Goal: Transaction & Acquisition: Subscribe to service/newsletter

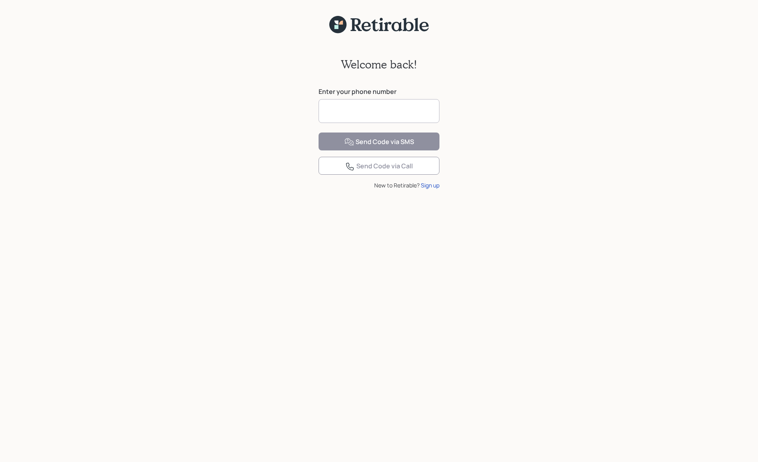
click at [379, 110] on input at bounding box center [378, 111] width 121 height 24
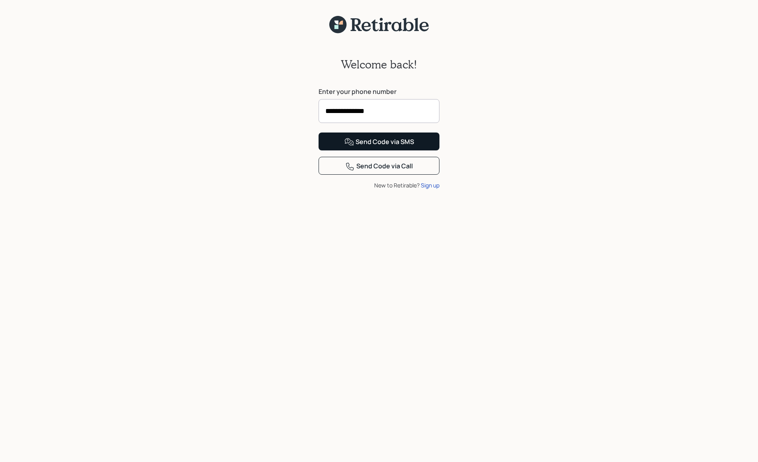
type input "**********"
click at [388, 147] on div "Send Code via SMS" at bounding box center [379, 142] width 70 height 10
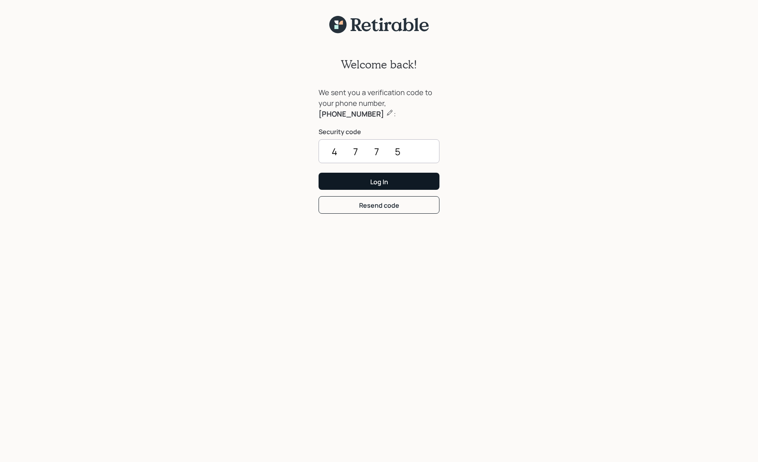
scroll to position [10, 0]
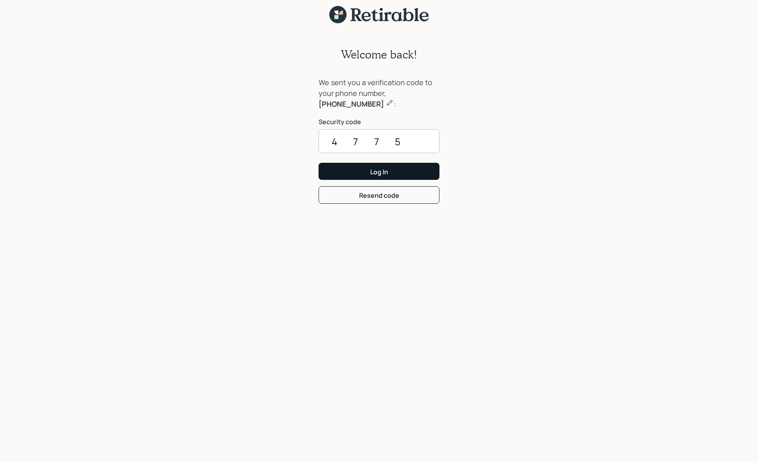
type input "4775"
click at [395, 174] on button "Log In" at bounding box center [378, 171] width 121 height 17
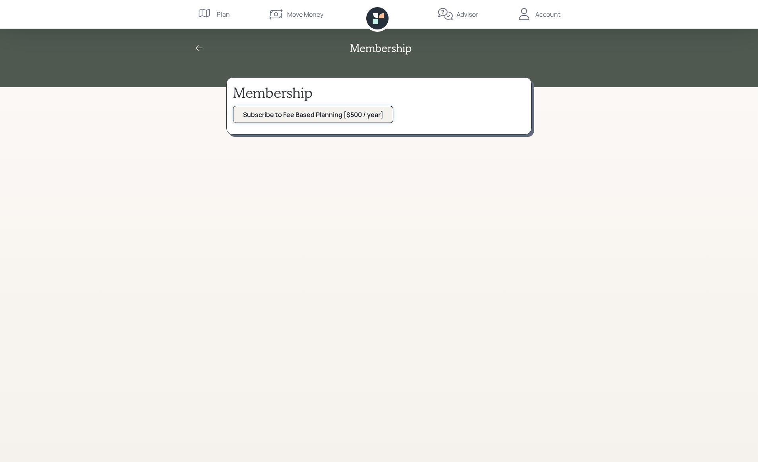
click at [291, 116] on div "Subscribe to Fee Based Planning [$500 / year]" at bounding box center [313, 114] width 140 height 9
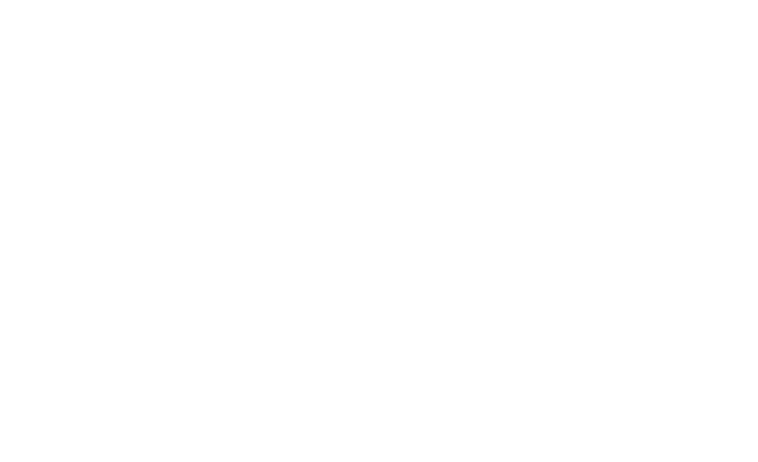
click at [448, 0] on html at bounding box center [379, 0] width 758 height 0
click at [303, 0] on html at bounding box center [379, 0] width 758 height 0
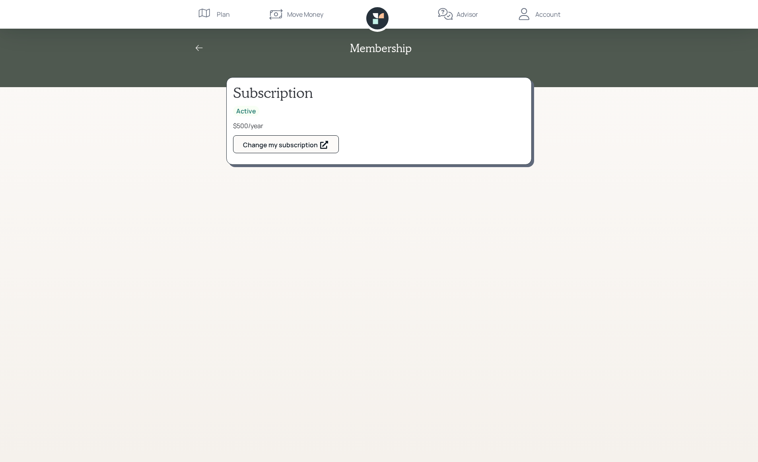
click at [553, 17] on div "Account" at bounding box center [547, 15] width 25 height 10
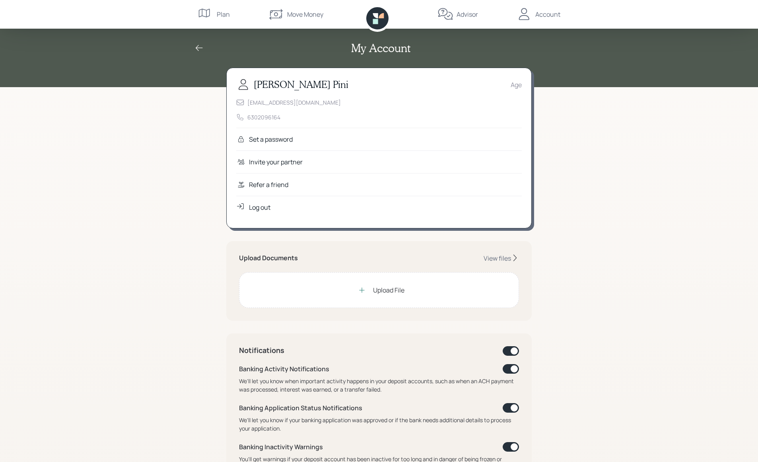
click at [314, 138] on div "Set a password" at bounding box center [378, 139] width 285 height 23
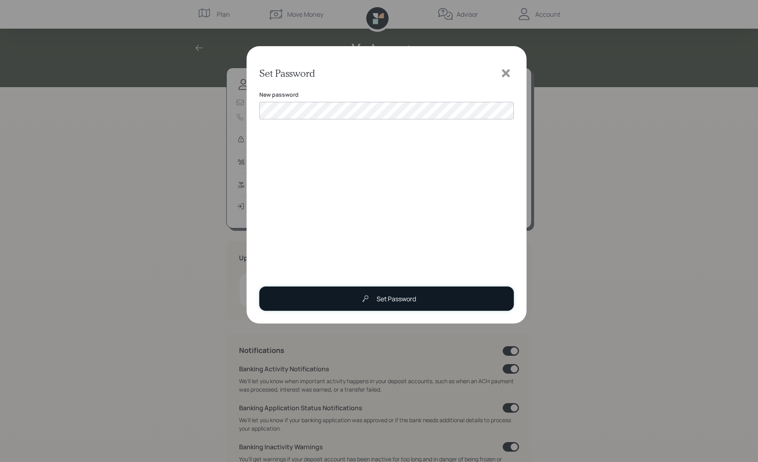
click at [416, 298] on button "Set Password" at bounding box center [386, 298] width 254 height 24
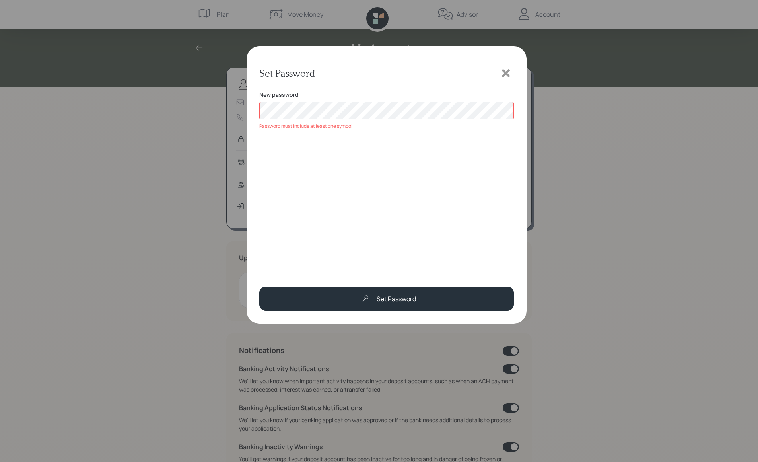
click at [172, 104] on div "Set Password New password Password must include at least one symbol Set Password" at bounding box center [379, 231] width 758 height 462
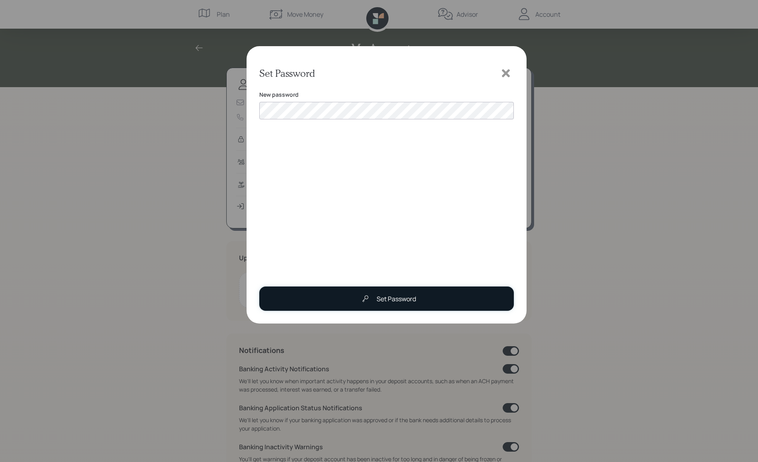
click at [384, 301] on div "Set Password" at bounding box center [395, 299] width 39 height 10
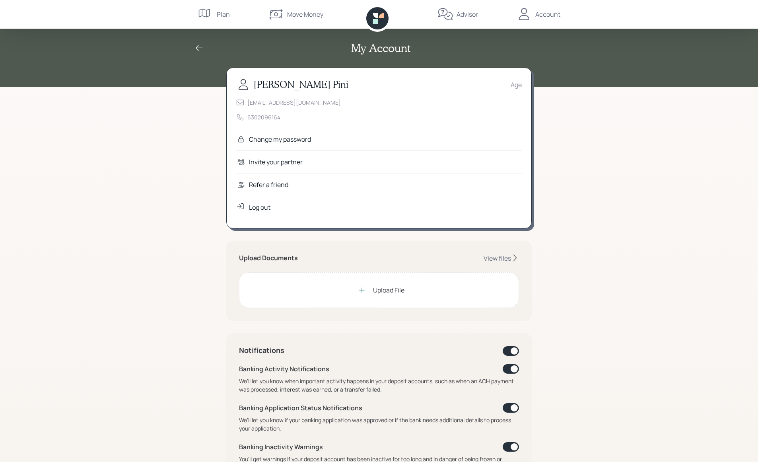
click at [462, 15] on div "Advisor" at bounding box center [466, 15] width 21 height 10
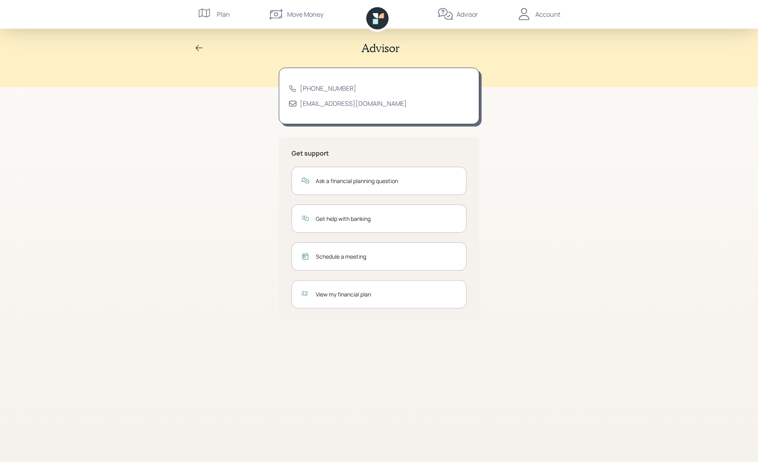
click at [219, 16] on div "Plan" at bounding box center [223, 15] width 13 height 10
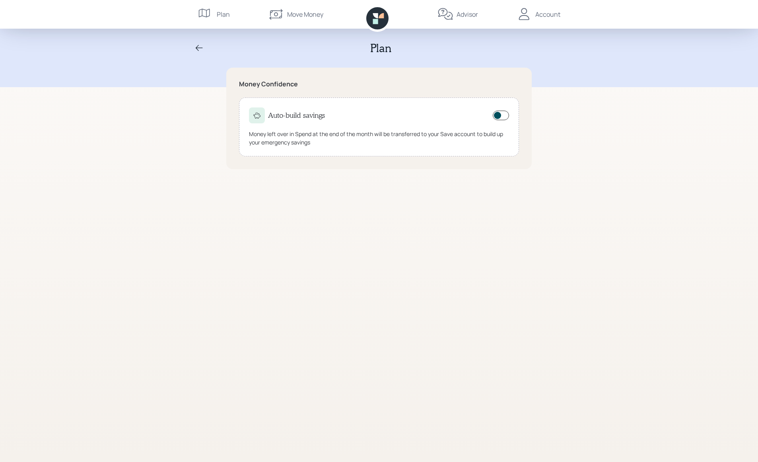
click at [464, 14] on div "Advisor" at bounding box center [466, 15] width 21 height 10
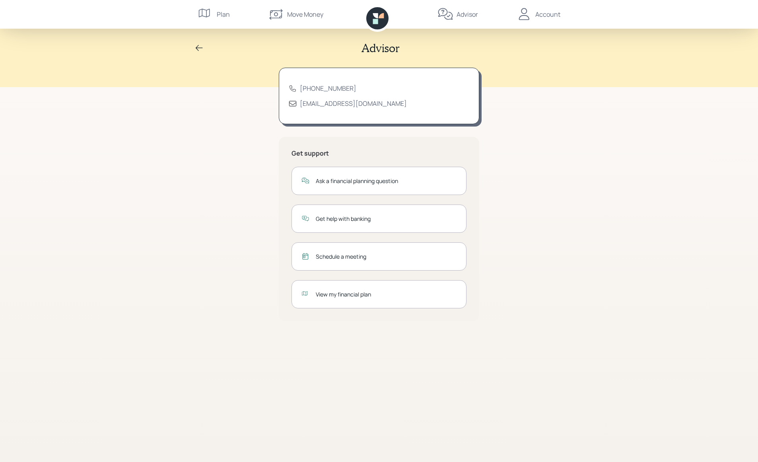
click at [362, 260] on div "Schedule a meeting" at bounding box center [386, 256] width 141 height 8
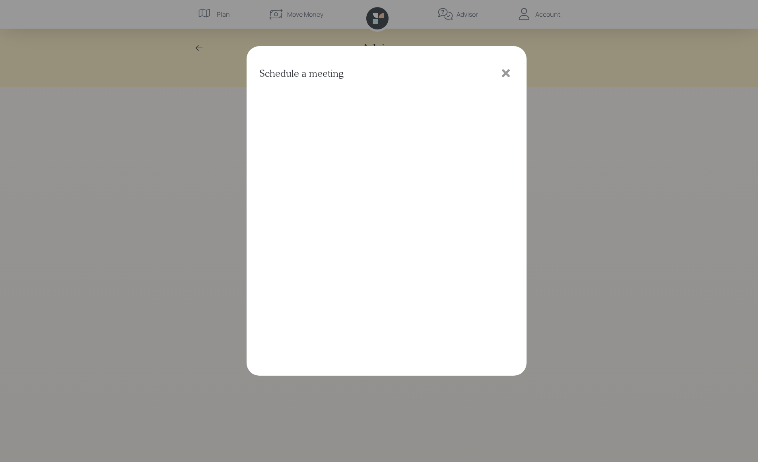
click at [696, 149] on div "Schedule a meeting" at bounding box center [379, 231] width 758 height 462
drag, startPoint x: 505, startPoint y: 74, endPoint x: 529, endPoint y: 81, distance: 25.0
click at [505, 74] on icon at bounding box center [506, 73] width 8 height 8
